Goal: Find specific page/section

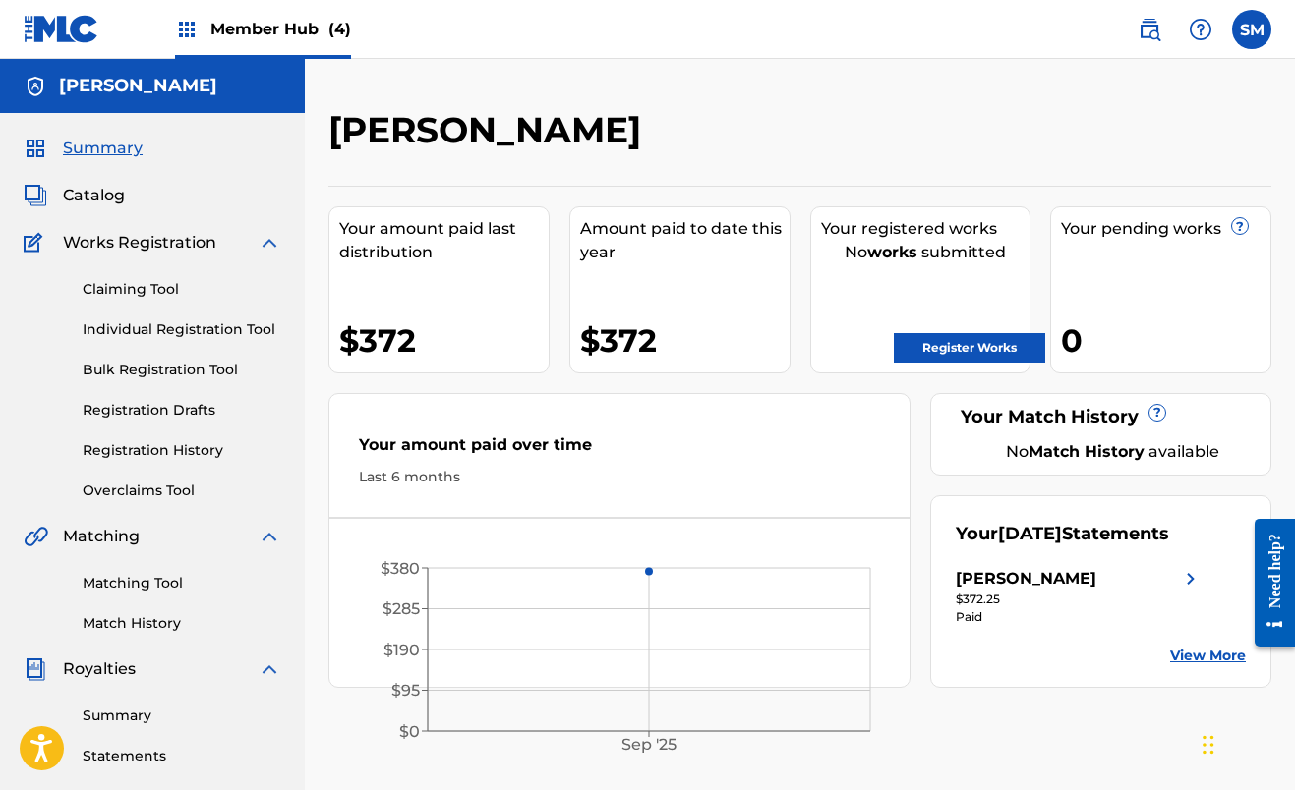
click at [272, 21] on span "Member Hub (4)" at bounding box center [280, 29] width 141 height 23
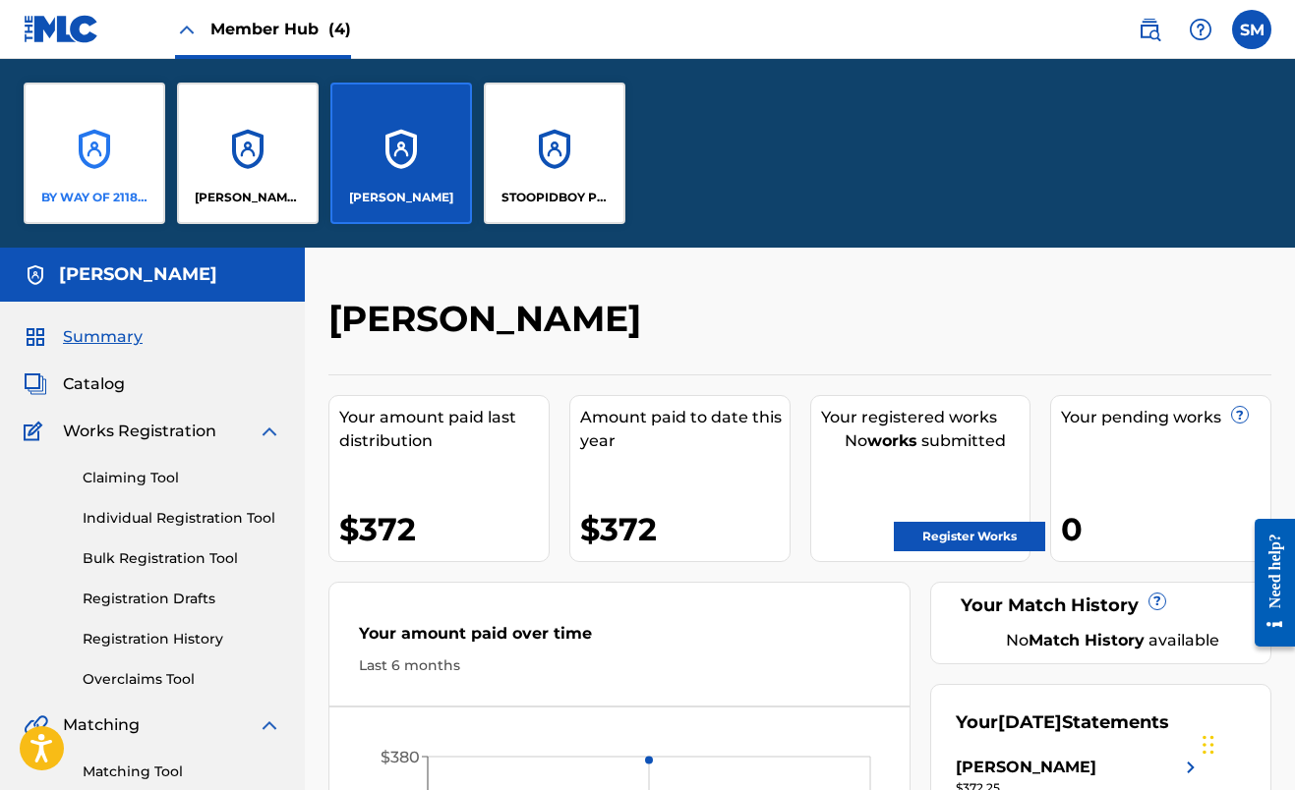
click at [119, 187] on div "BY WAY OF 2118 PUBLISHING LLC" at bounding box center [95, 154] width 142 height 142
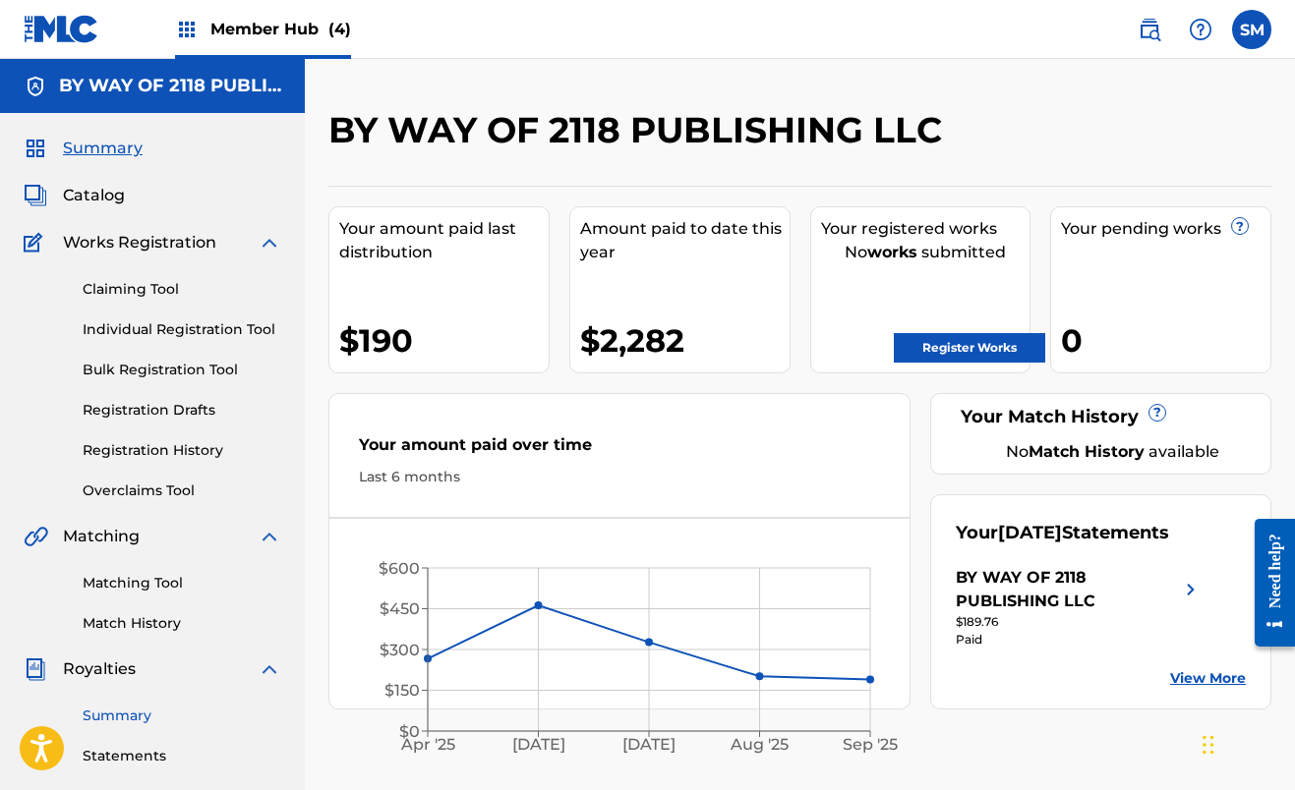
click at [148, 718] on link "Summary" at bounding box center [182, 716] width 199 height 21
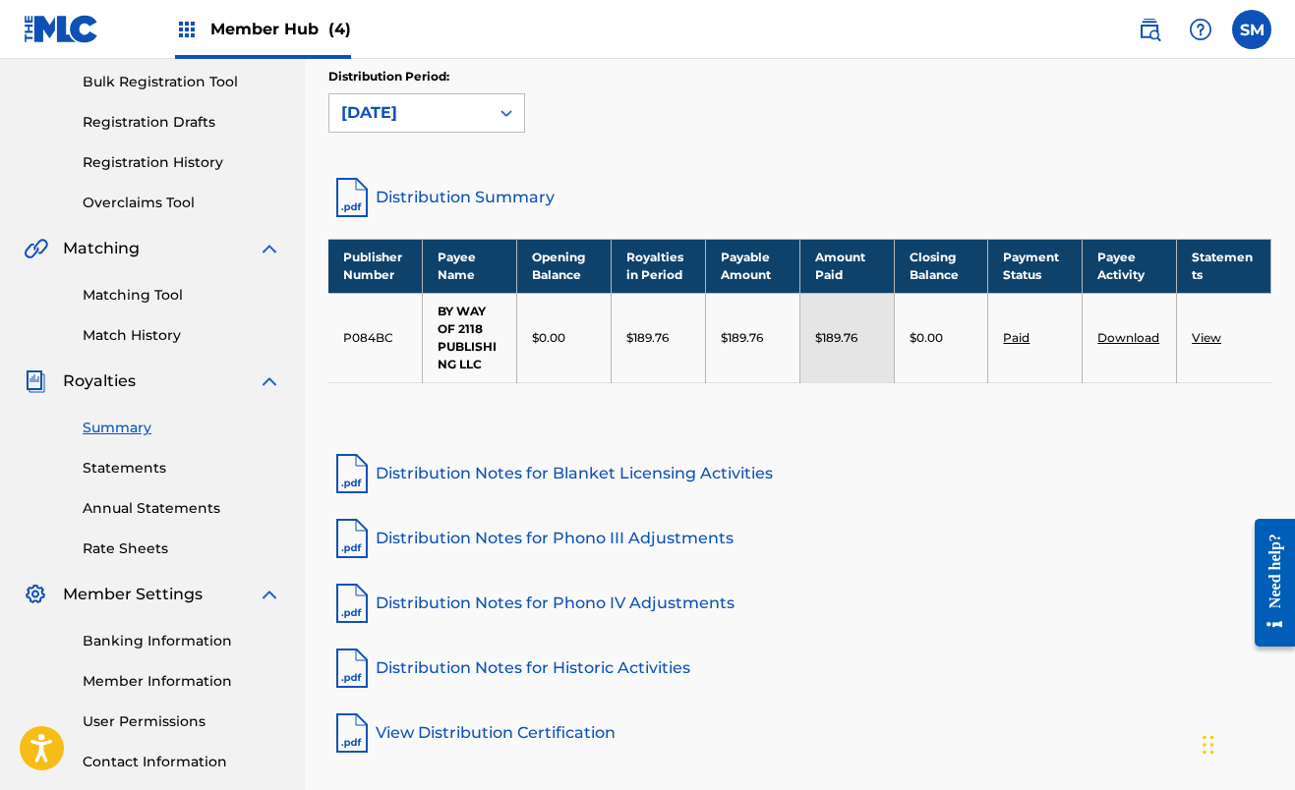
scroll to position [290, 0]
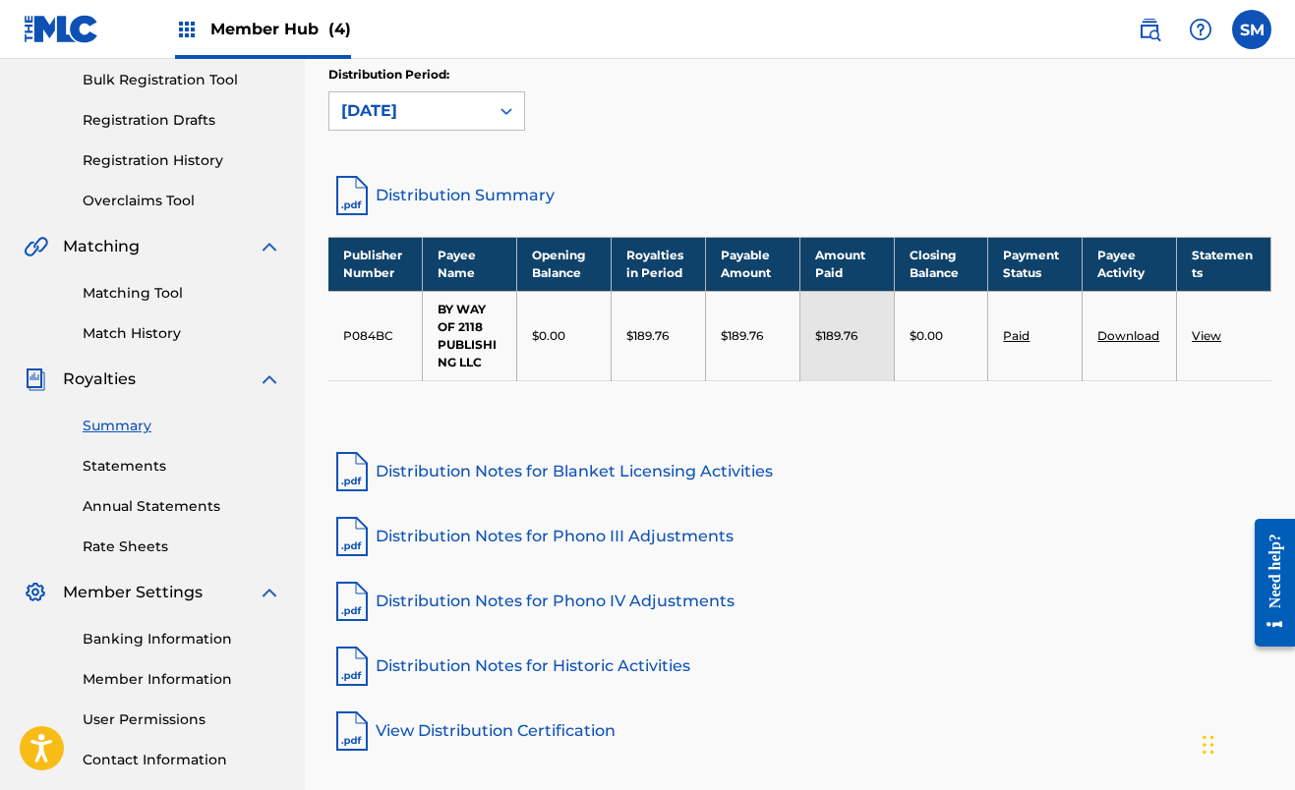
click at [393, 198] on link "Distribution Summary" at bounding box center [799, 195] width 943 height 47
click at [1151, 32] on img at bounding box center [1149, 30] width 24 height 24
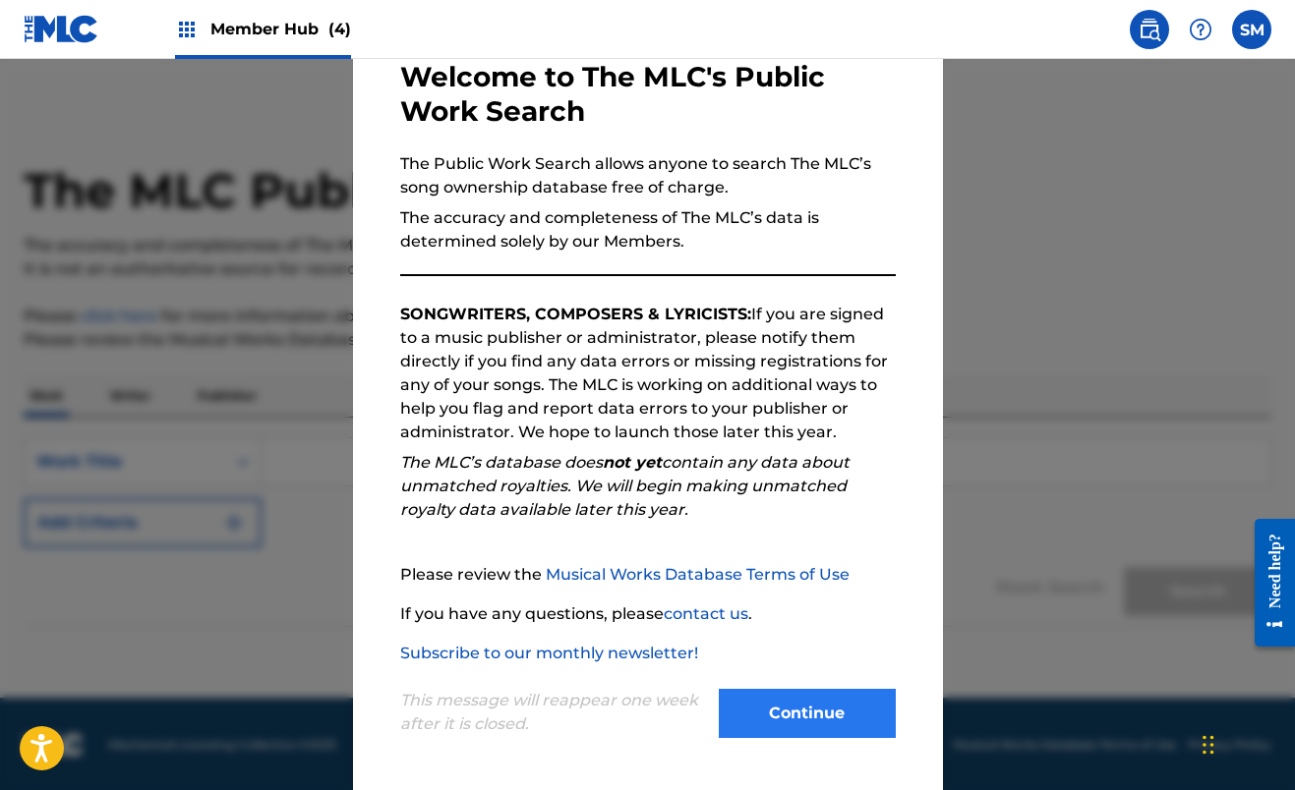
scroll to position [109, 0]
click at [784, 708] on button "Continue" at bounding box center [807, 713] width 177 height 49
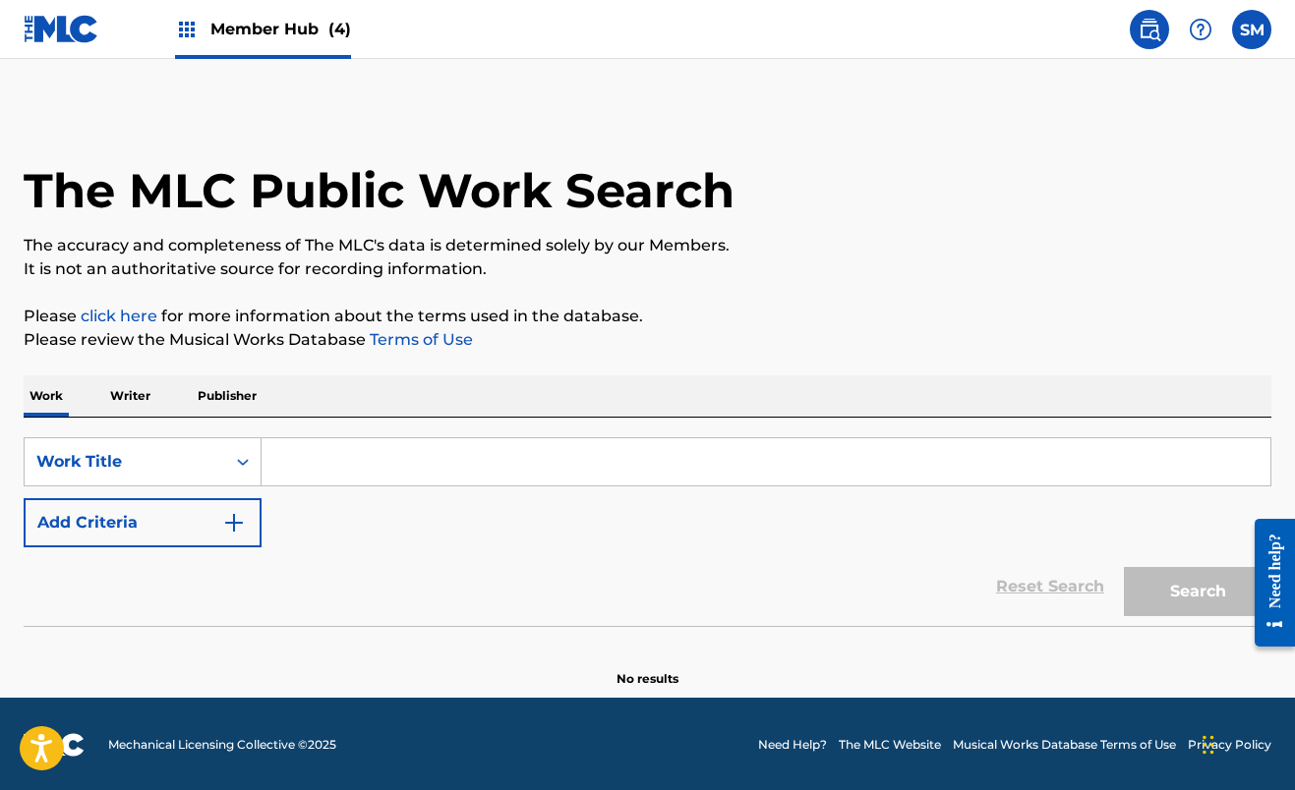
click at [1142, 29] on img at bounding box center [1149, 30] width 24 height 24
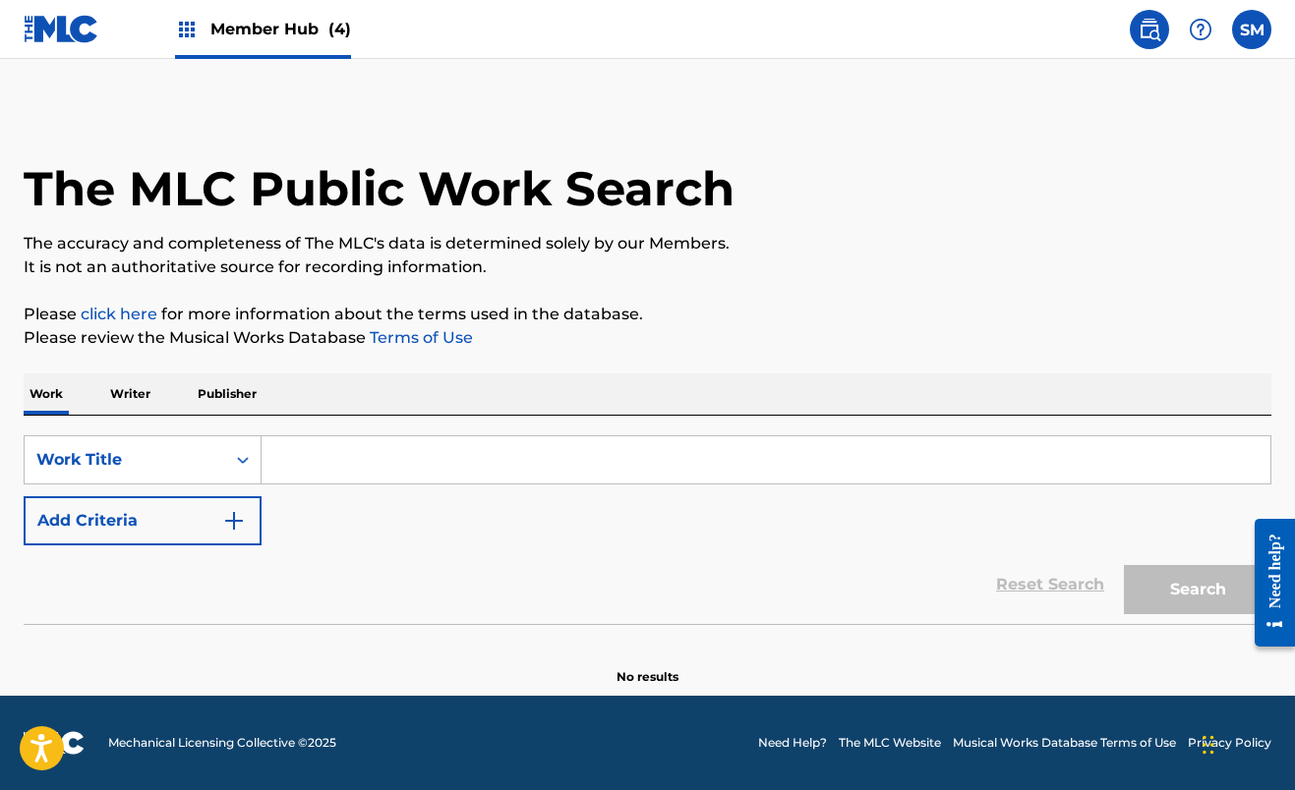
scroll to position [2, 0]
